Goal: Task Accomplishment & Management: Complete application form

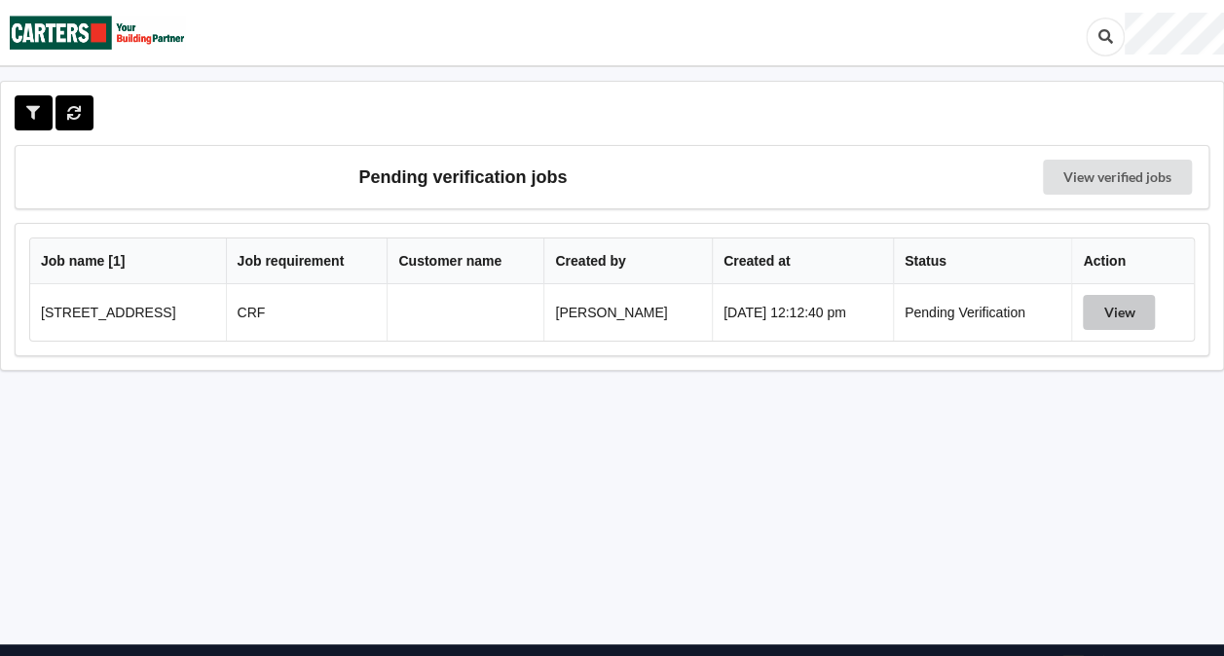
click at [1128, 304] on button "View" at bounding box center [1119, 312] width 72 height 35
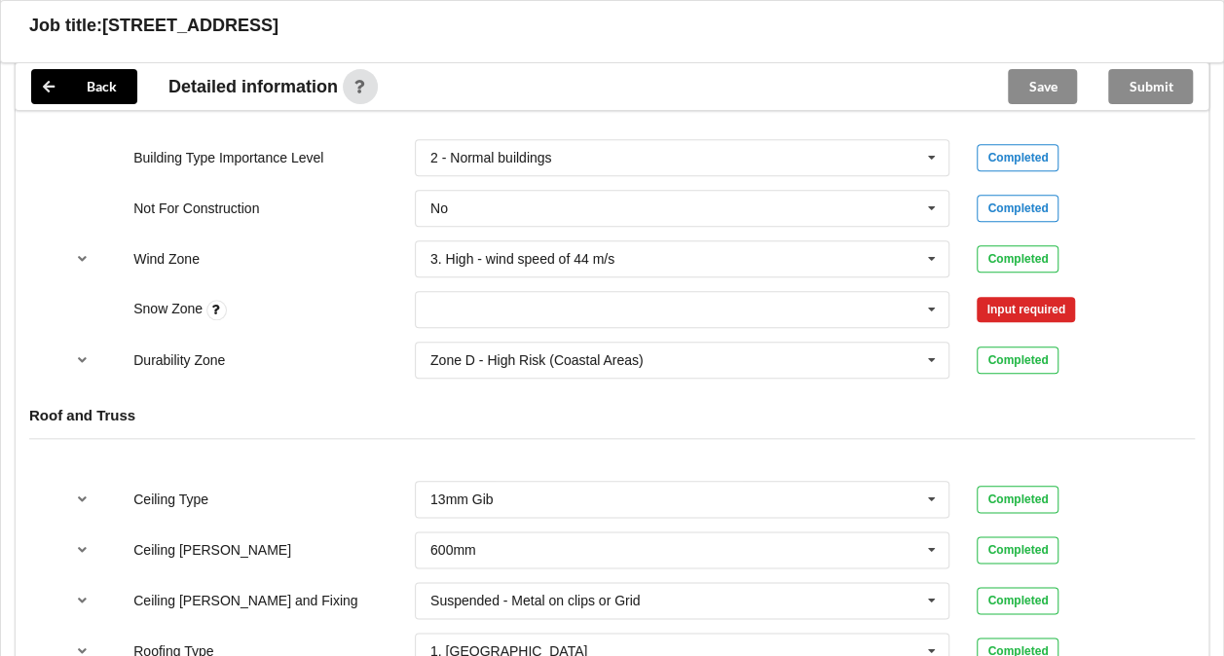
scroll to position [964, 0]
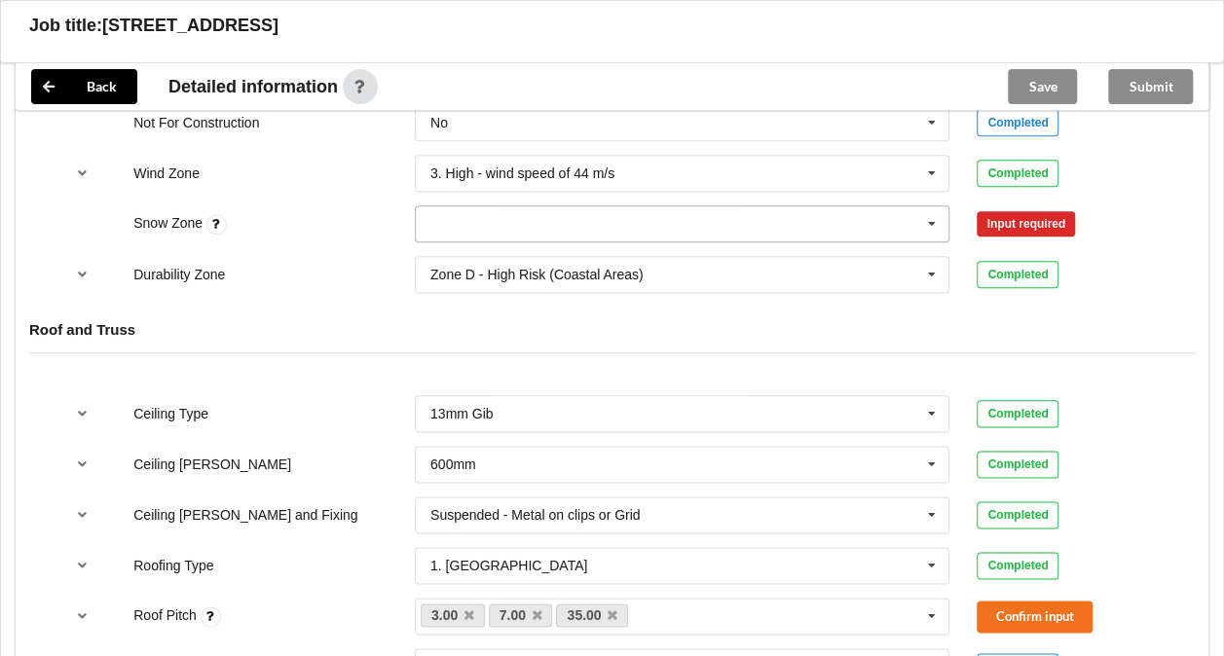
click at [925, 220] on icon at bounding box center [932, 224] width 29 height 36
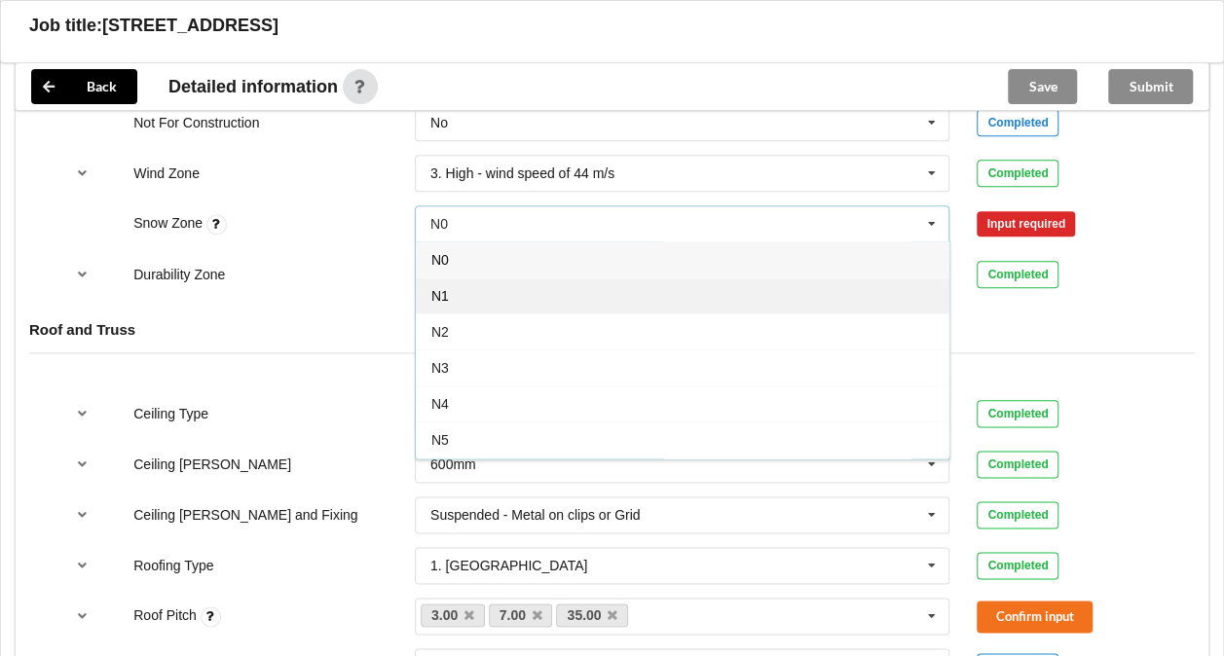
click at [554, 288] on div "N1" at bounding box center [683, 296] width 534 height 36
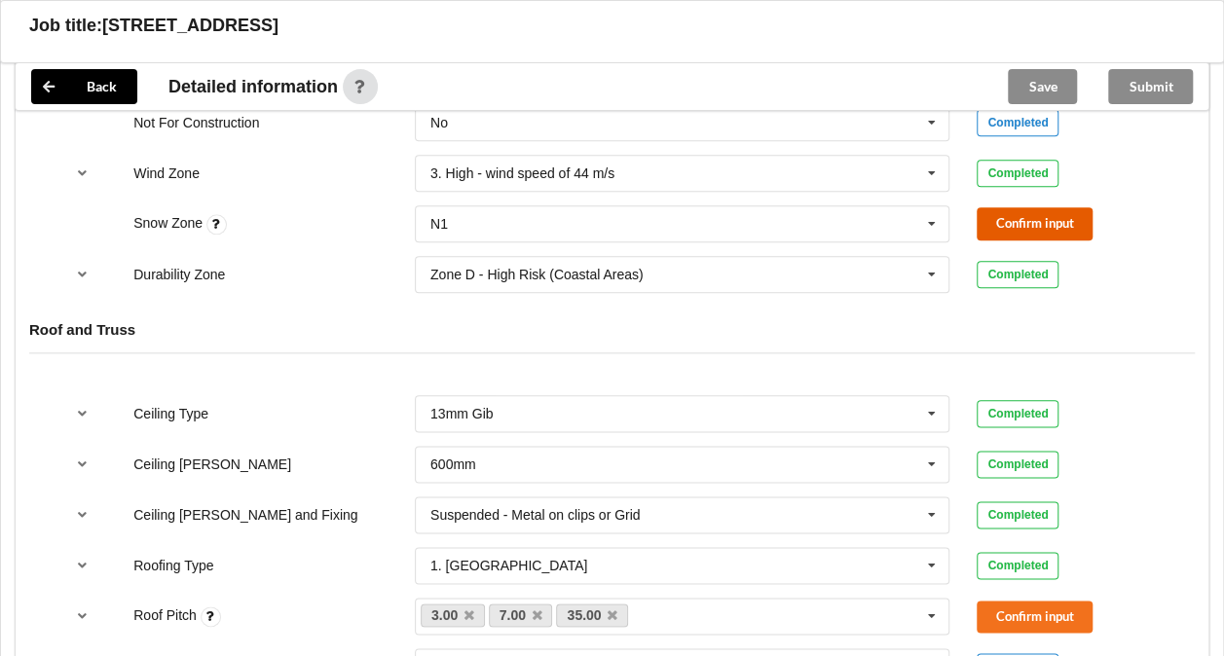
click at [1028, 214] on button "Confirm input" at bounding box center [1035, 223] width 116 height 32
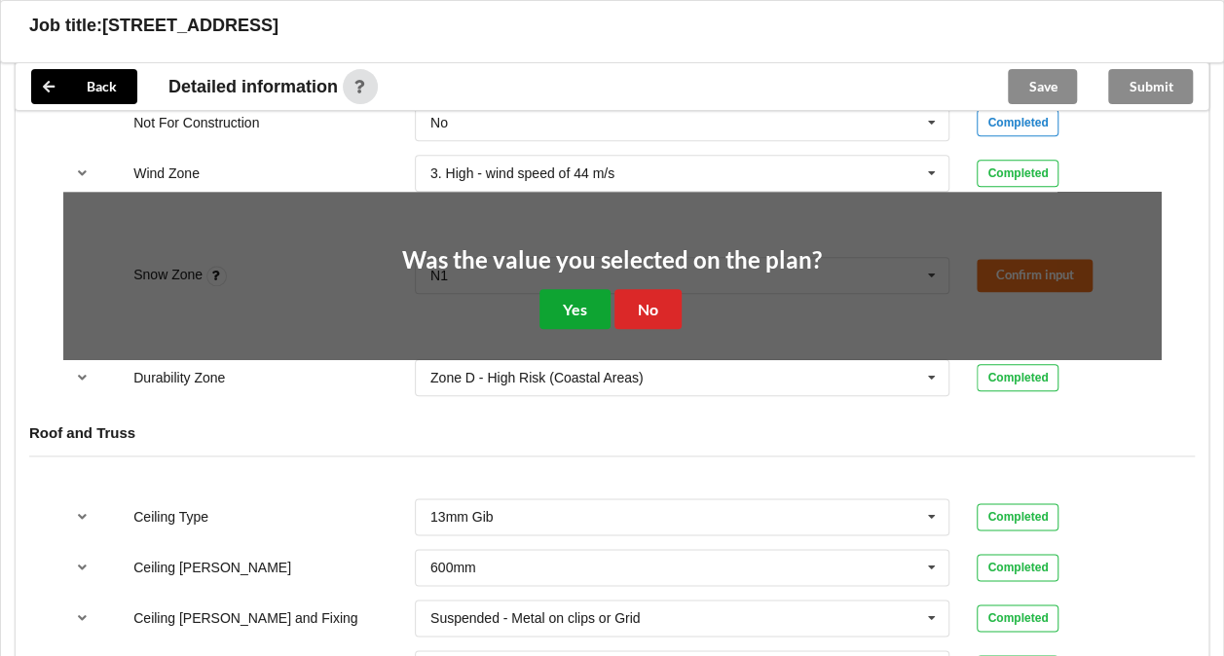
click at [551, 302] on button "Yes" at bounding box center [575, 309] width 71 height 40
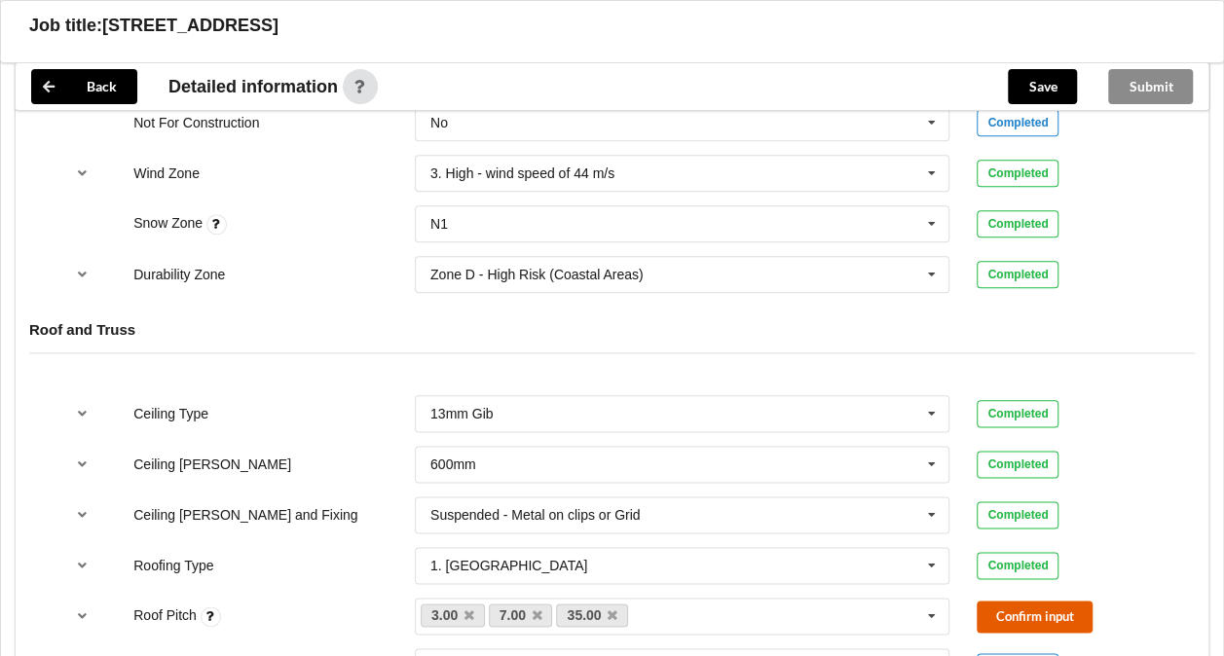
click at [1012, 609] on button "Confirm input" at bounding box center [1035, 617] width 116 height 32
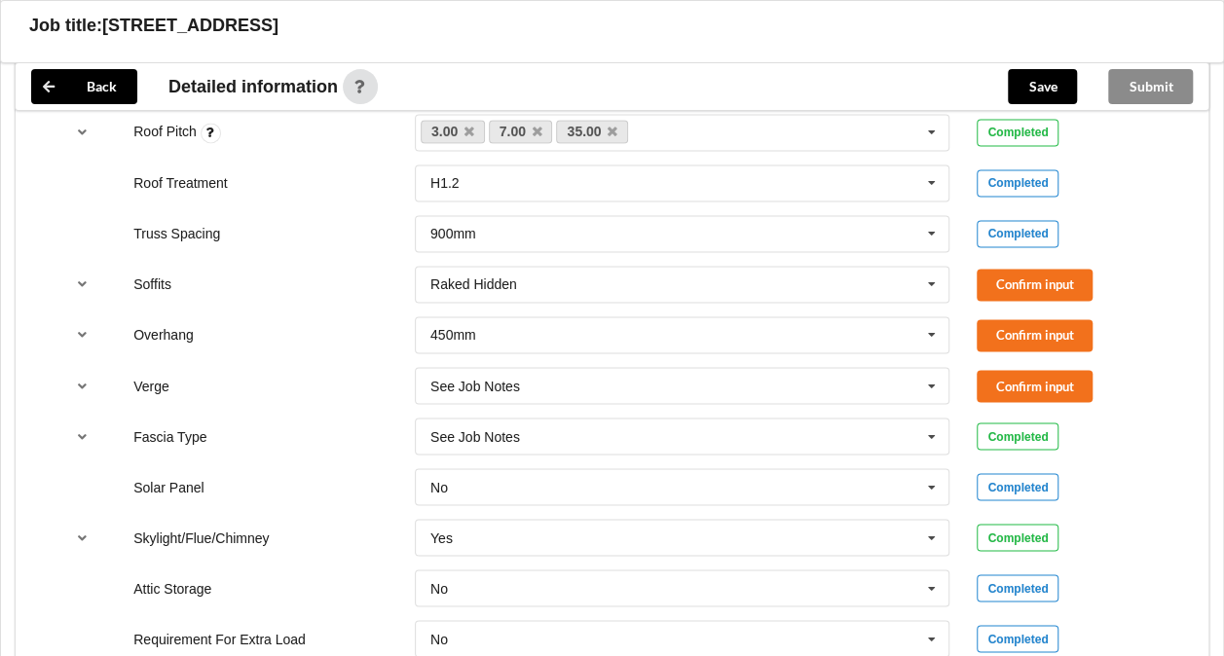
scroll to position [1451, 0]
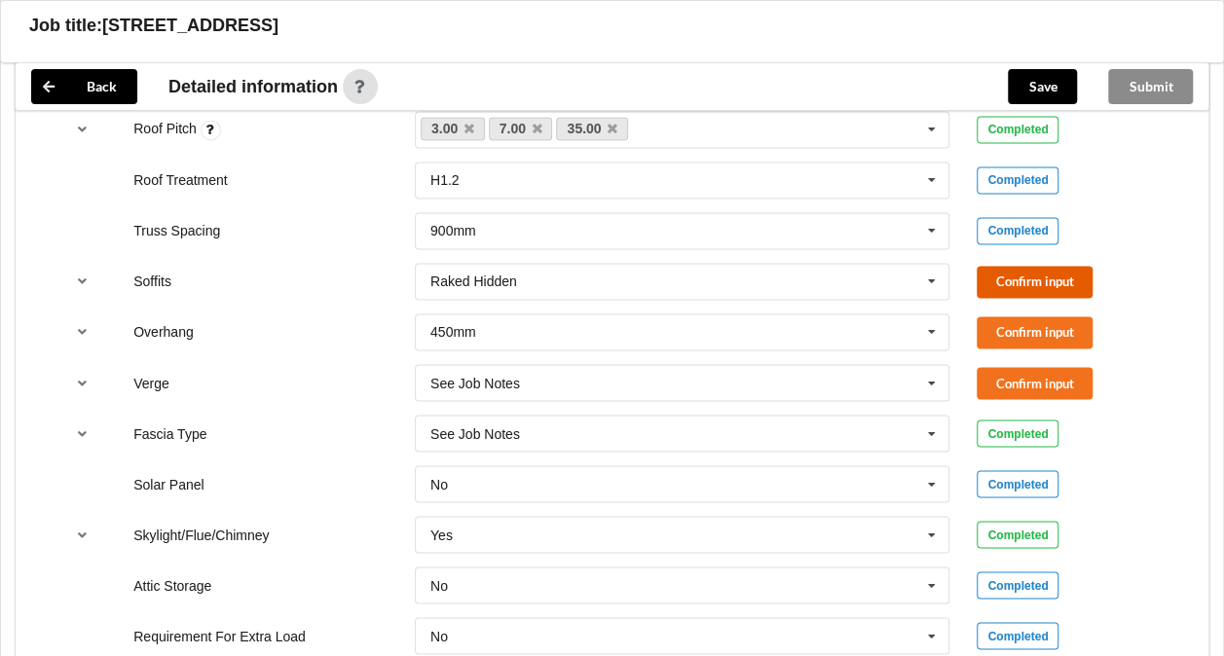
click at [1027, 270] on button "Confirm input" at bounding box center [1035, 282] width 116 height 32
click at [1017, 337] on button "Confirm input" at bounding box center [1035, 333] width 116 height 32
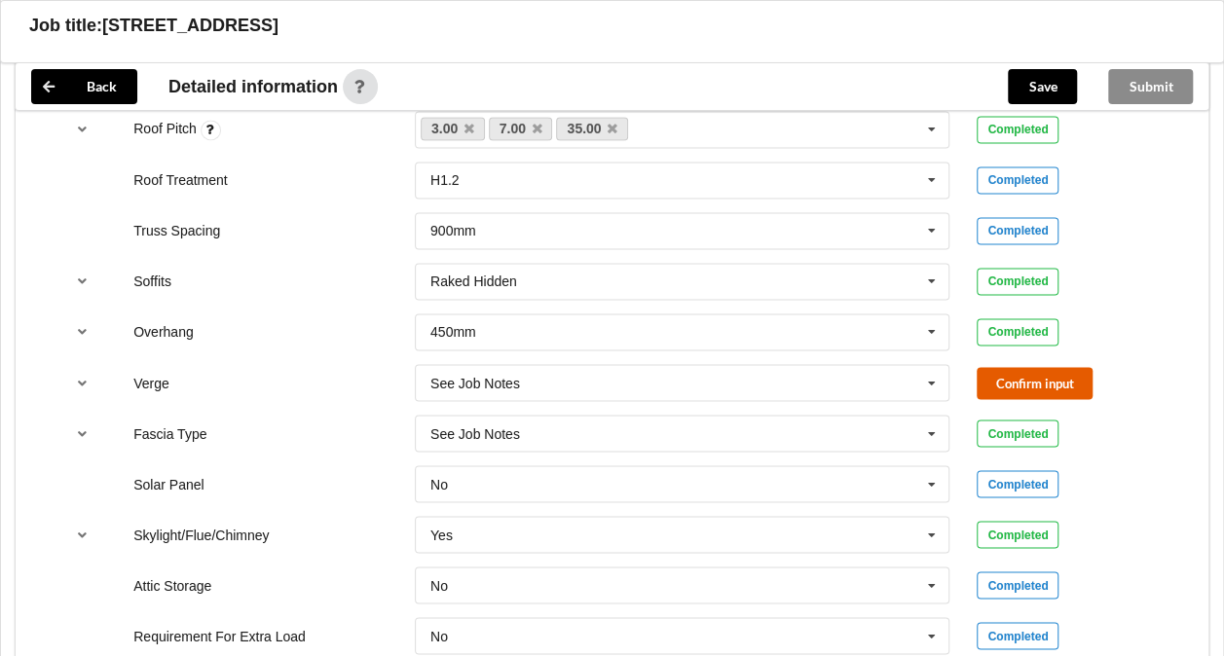
click at [1022, 382] on button "Confirm input" at bounding box center [1035, 383] width 116 height 32
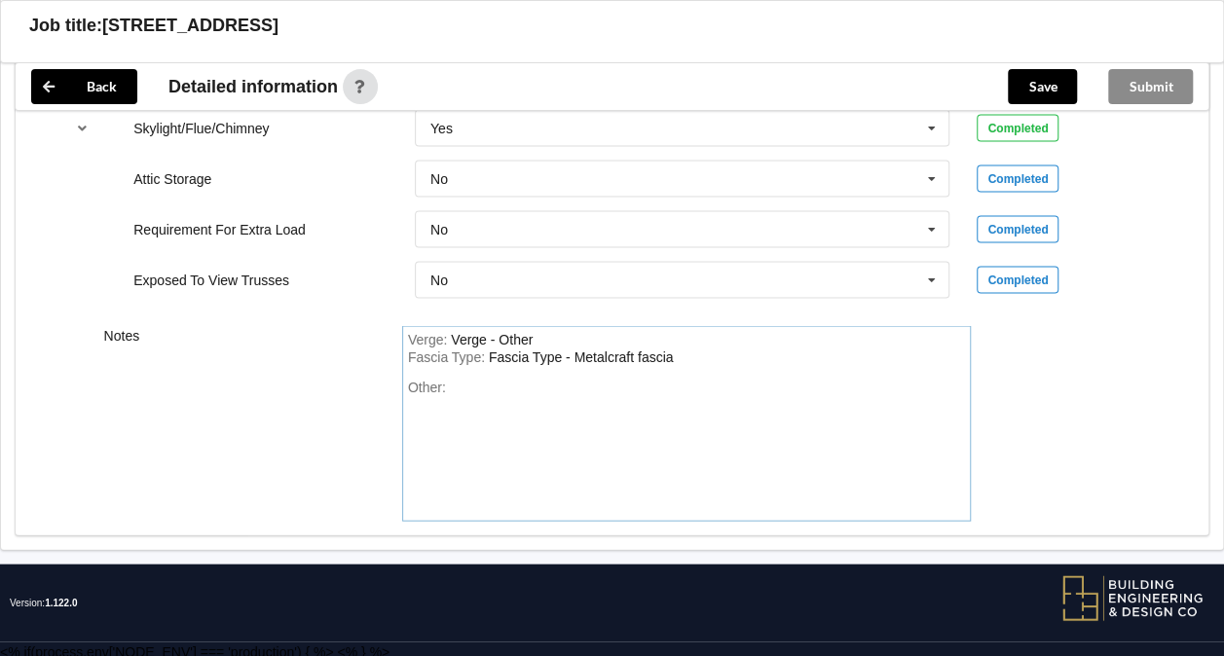
click at [696, 356] on div "Fascia Type : Fascia Type - Metalcraft fascia" at bounding box center [687, 359] width 558 height 18
click at [477, 395] on div "Other:" at bounding box center [687, 448] width 558 height 136
paste div "Other"
click at [497, 380] on div "<p><b>We believe that input is required for:</b><o:p></o:p></p>" at bounding box center [646, 388] width 393 height 16
click at [801, 380] on div "Other: We believe that input is required for:</b><o:p></o:p></p>" at bounding box center [687, 448] width 558 height 136
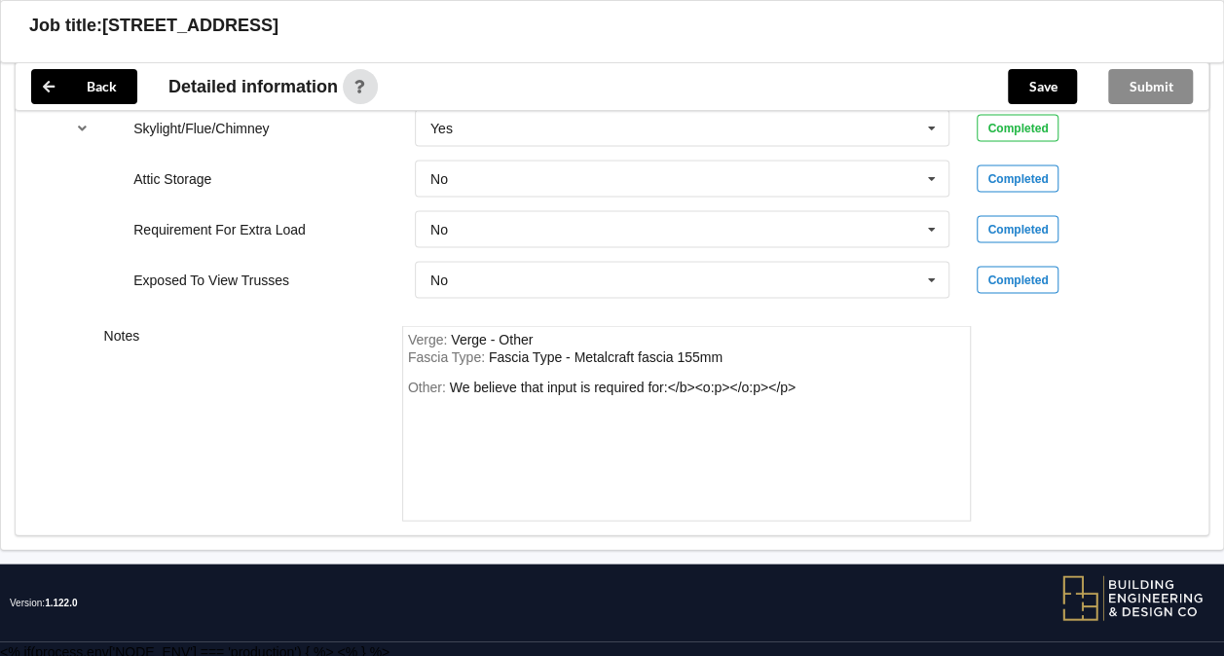
click at [801, 380] on div "Other: We believe that input is required for:</b><o:p></o:p></p>" at bounding box center [687, 448] width 558 height 136
click at [793, 385] on div "We believe that input is required for:</b><o:p></o:p></p>" at bounding box center [623, 388] width 346 height 16
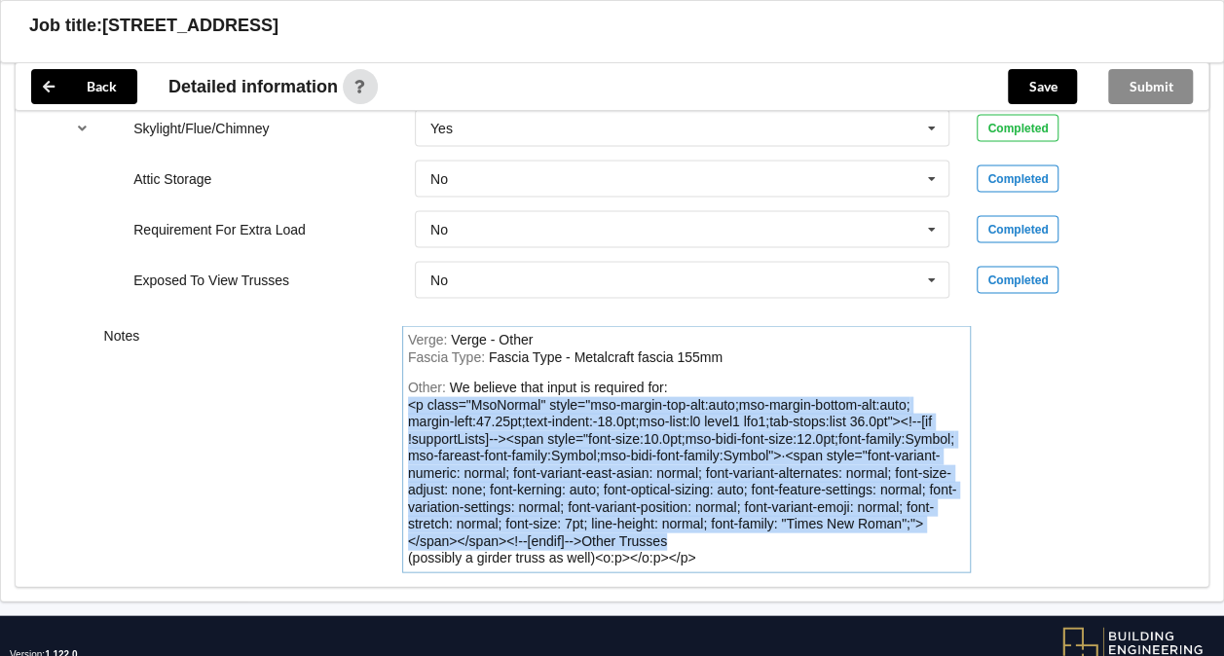
drag, startPoint x: 407, startPoint y: 399, endPoint x: 748, endPoint y: 540, distance: 368.6
click at [748, 540] on div "Other: We believe that input is required for: <p class="MsoNormal" style="mso-m…" at bounding box center [687, 474] width 558 height 188
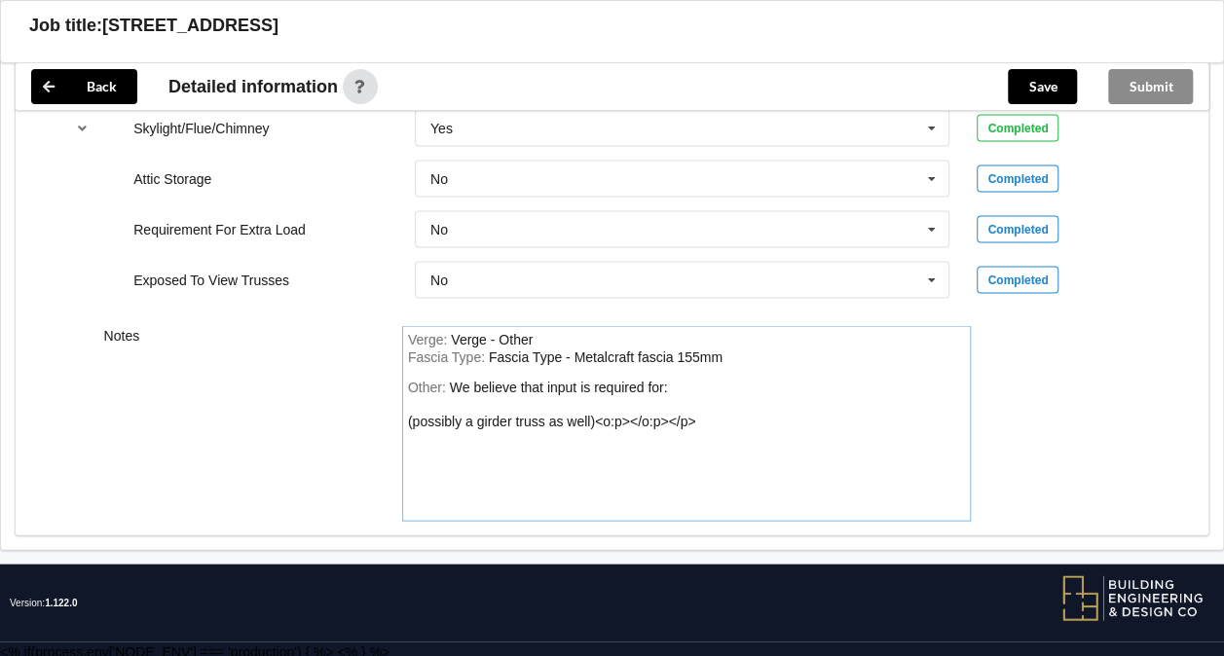
click at [697, 417] on div "Other: We believe that input is required for: (possibly a girder truss as well)…" at bounding box center [687, 448] width 558 height 136
click at [408, 419] on div "We believe that input is required for: (possibly a girder truss as well)" at bounding box center [538, 405] width 260 height 50
click at [603, 400] on div "Other: We believe that input is required for: (possibly a girder truss as well)" at bounding box center [687, 448] width 558 height 136
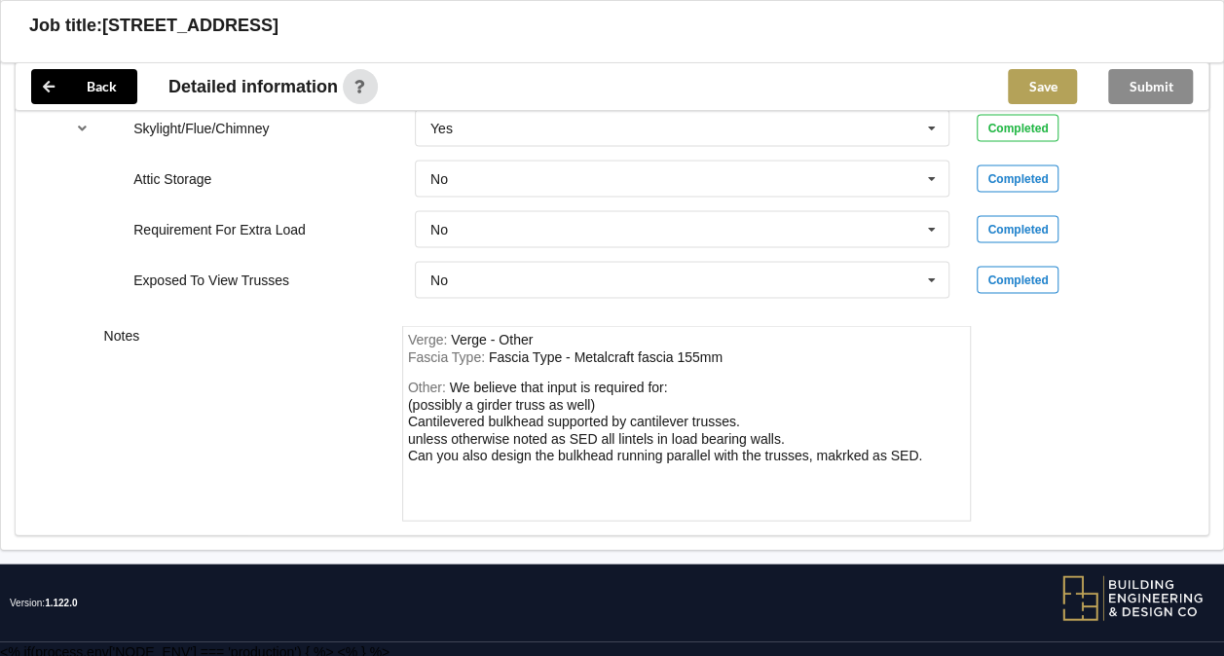
click at [1036, 80] on button "Save" at bounding box center [1042, 86] width 69 height 35
click at [1154, 91] on button "Submit" at bounding box center [1150, 86] width 85 height 35
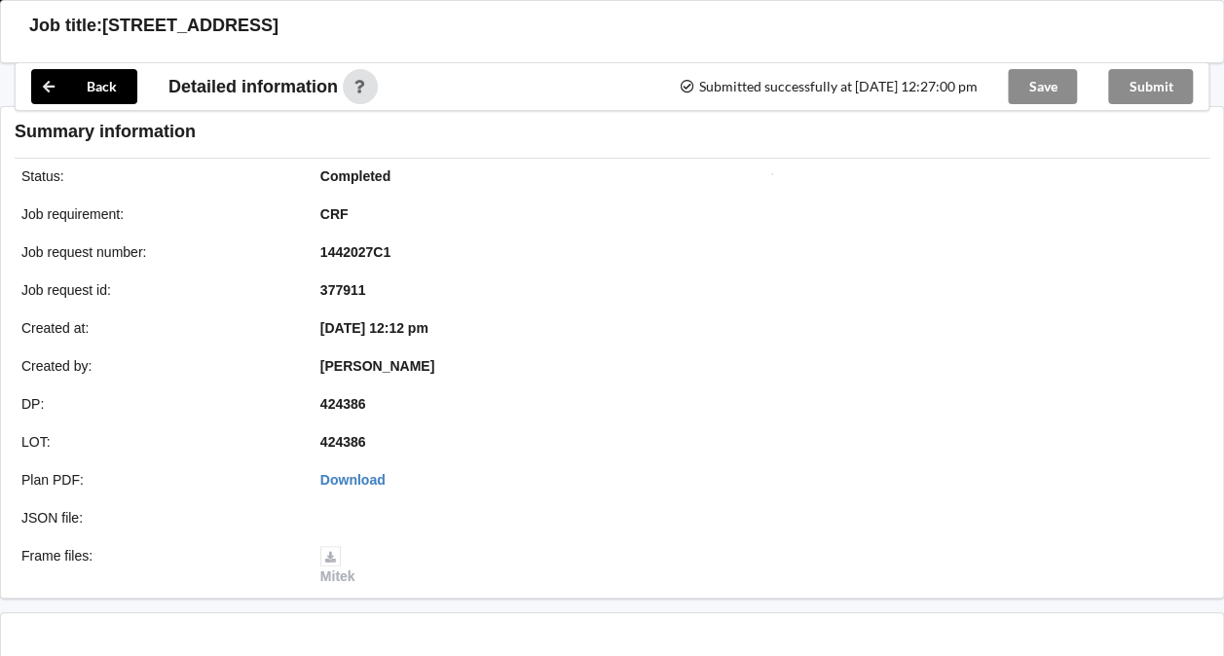
scroll to position [1769, 0]
